Goal: Information Seeking & Learning: Learn about a topic

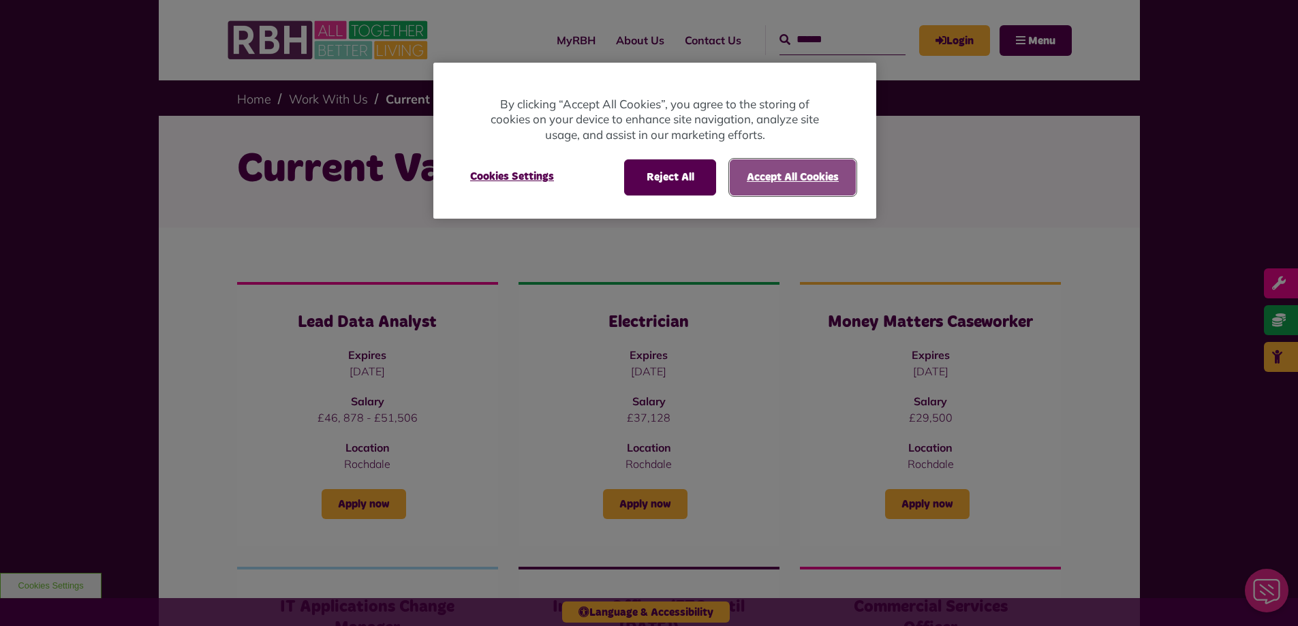
click at [782, 181] on button "Accept All Cookies" at bounding box center [793, 176] width 126 height 35
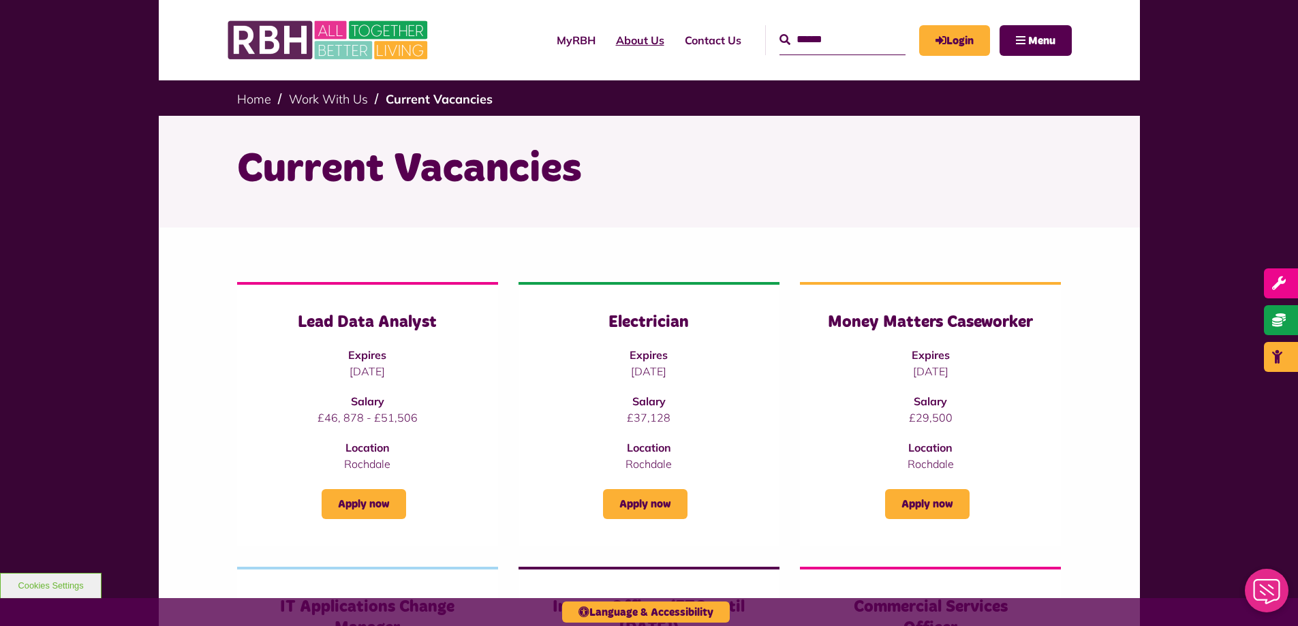
click at [618, 40] on link "About Us" at bounding box center [640, 40] width 69 height 37
